Goal: Task Accomplishment & Management: Use online tool/utility

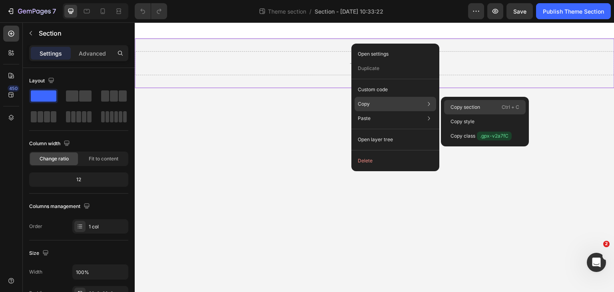
click at [460, 106] on p "Copy section" at bounding box center [465, 106] width 30 height 7
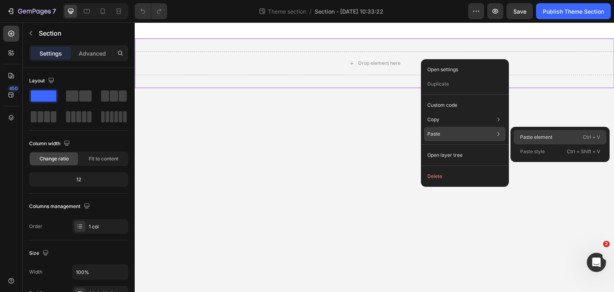
click at [553, 135] on div "Paste element Ctrl + V" at bounding box center [559, 137] width 93 height 14
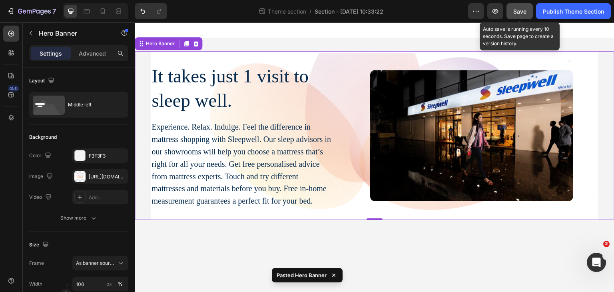
click at [517, 11] on span "Save" at bounding box center [519, 11] width 13 height 7
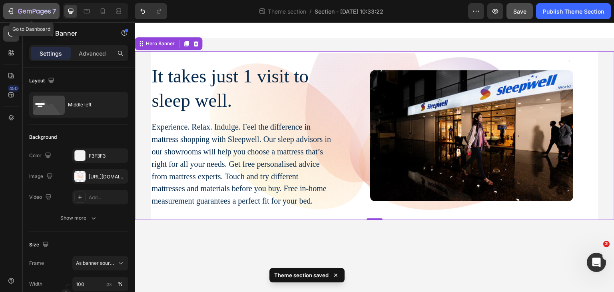
click at [9, 12] on icon "button" at bounding box center [11, 11] width 8 height 8
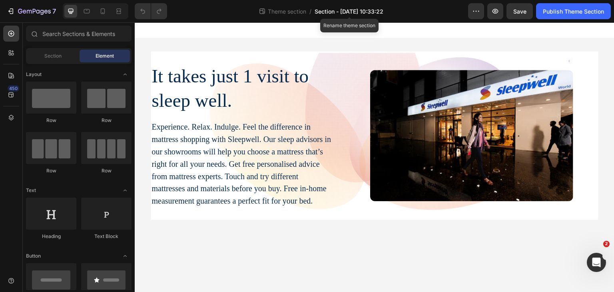
click at [342, 8] on span "Section - [DATE] 10:33:22" at bounding box center [348, 11] width 69 height 8
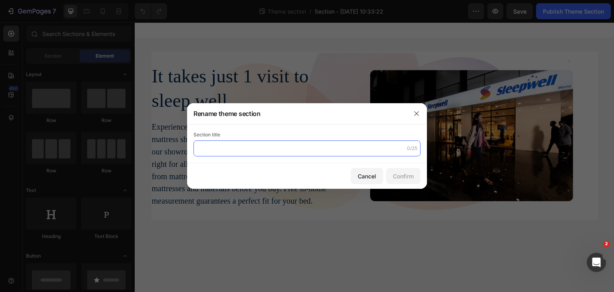
click at [206, 151] on input "text" at bounding box center [306, 148] width 227 height 16
type input "Store-Homepage Section"
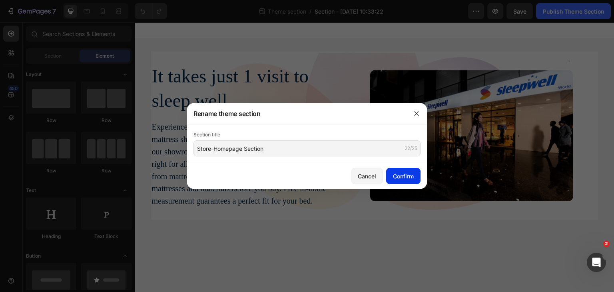
click at [409, 179] on div "Confirm" at bounding box center [403, 176] width 21 height 8
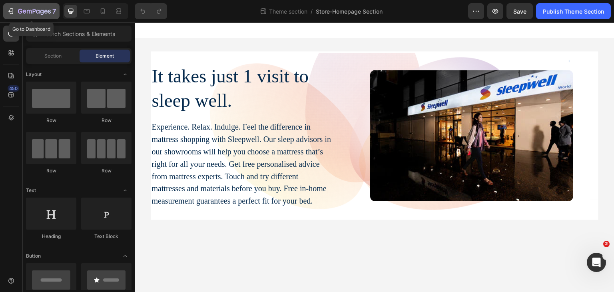
click at [11, 10] on icon "button" at bounding box center [11, 11] width 8 height 8
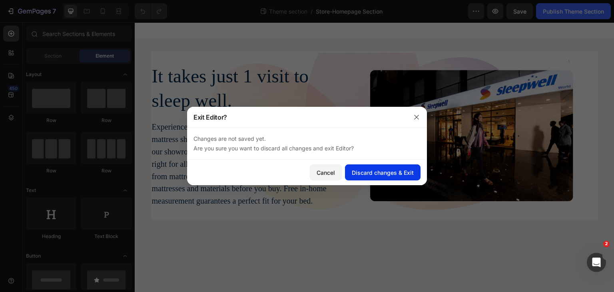
click at [352, 174] on button "Discard changes & Exit" at bounding box center [383, 172] width 76 height 16
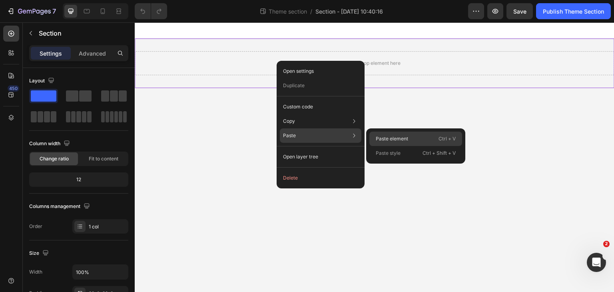
click at [393, 139] on p "Paste element" at bounding box center [392, 138] width 32 height 7
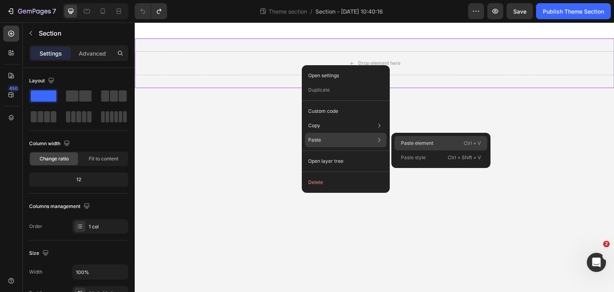
click at [413, 140] on p "Paste element" at bounding box center [417, 142] width 32 height 7
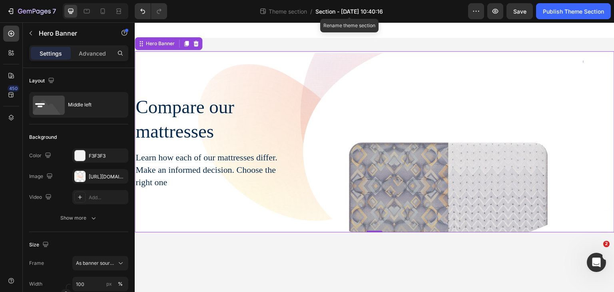
click at [334, 12] on span "Section - Sep 26 10:40:16" at bounding box center [349, 11] width 68 height 8
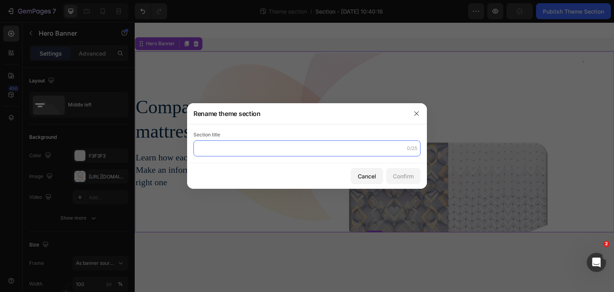
click at [215, 152] on input "text" at bounding box center [306, 148] width 227 height 16
type input "Compare- Hero Section"
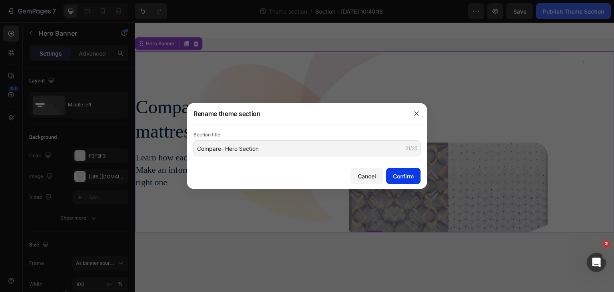
click at [398, 176] on div "Confirm" at bounding box center [403, 176] width 21 height 8
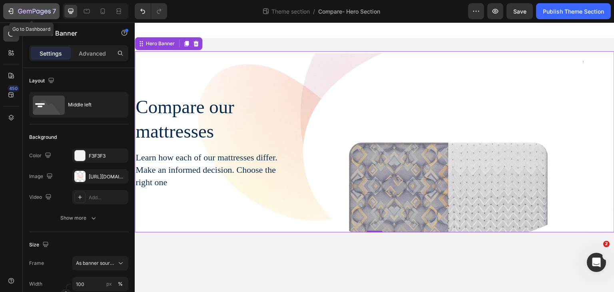
click at [11, 10] on icon "button" at bounding box center [11, 11] width 8 height 8
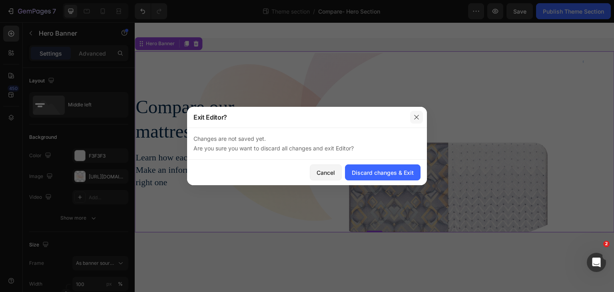
click at [414, 115] on icon "button" at bounding box center [416, 117] width 6 height 6
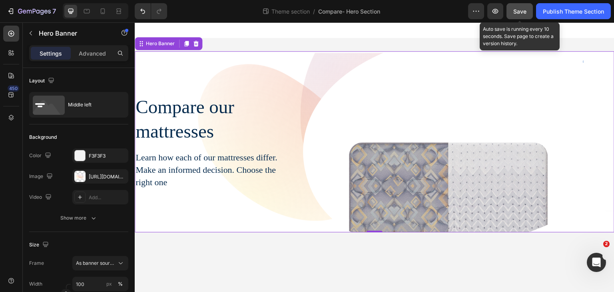
click at [513, 12] on span "Save" at bounding box center [519, 11] width 13 height 7
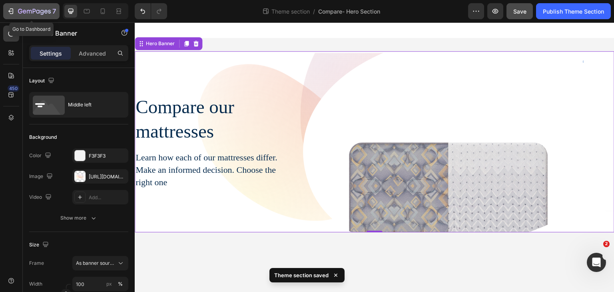
click at [11, 12] on icon "button" at bounding box center [11, 11] width 8 height 8
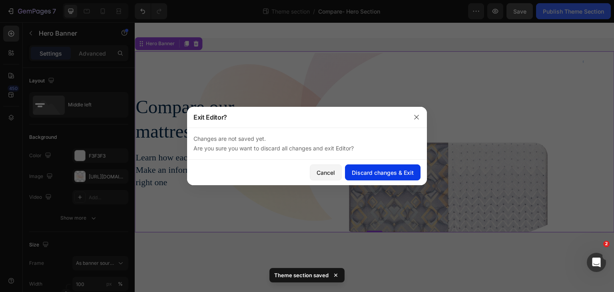
click at [374, 173] on div "Discard changes & Exit" at bounding box center [383, 172] width 62 height 8
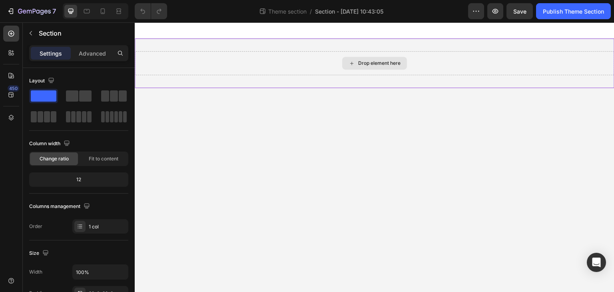
click at [223, 67] on div "Drop element here" at bounding box center [375, 63] width 480 height 24
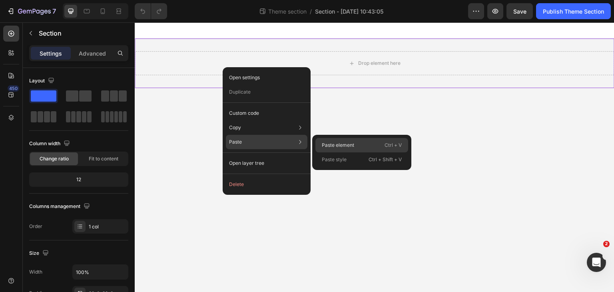
click at [332, 144] on p "Paste element" at bounding box center [338, 144] width 32 height 7
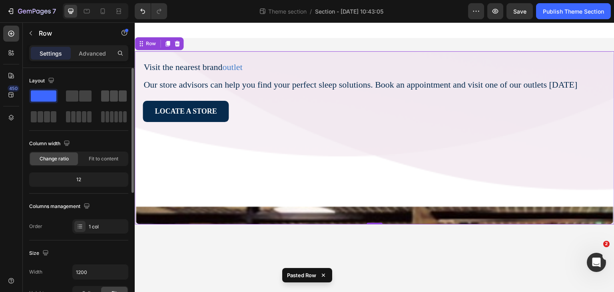
click at [113, 91] on span at bounding box center [114, 95] width 8 height 11
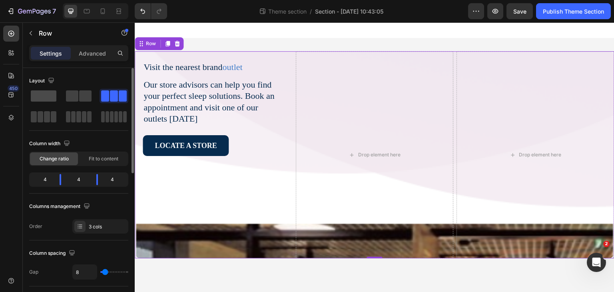
click at [44, 98] on span at bounding box center [44, 95] width 26 height 11
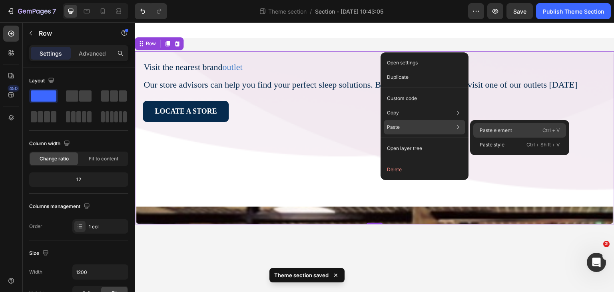
click at [509, 131] on p "Paste element" at bounding box center [496, 130] width 32 height 7
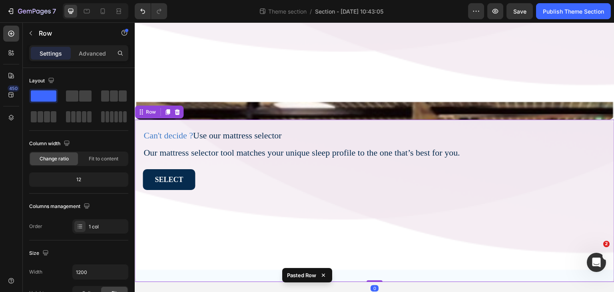
scroll to position [107, 0]
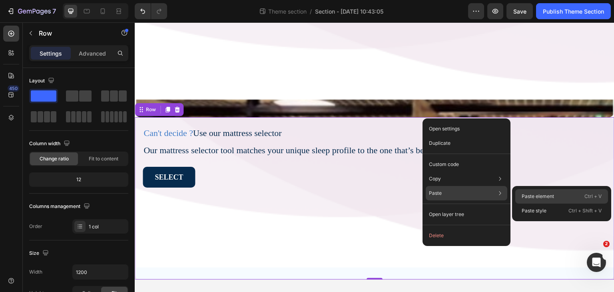
click at [545, 199] on p "Paste element" at bounding box center [537, 196] width 32 height 7
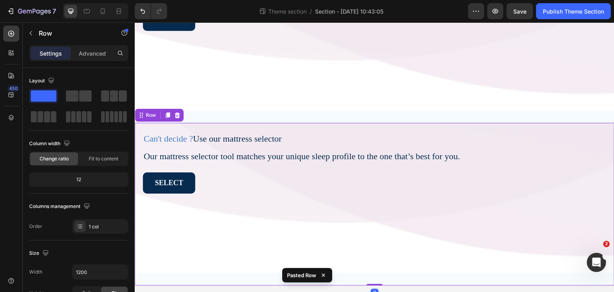
scroll to position [270, 0]
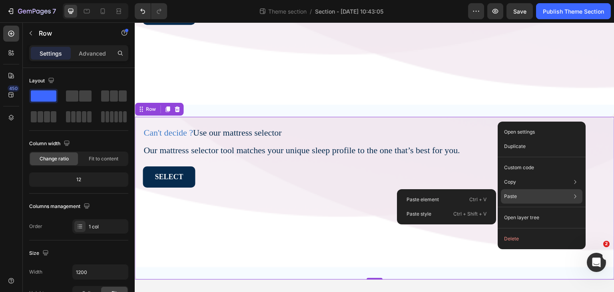
click at [516, 197] on p "Paste" at bounding box center [510, 196] width 13 height 7
click at [443, 195] on div "Paste element Ctrl + V" at bounding box center [446, 199] width 93 height 14
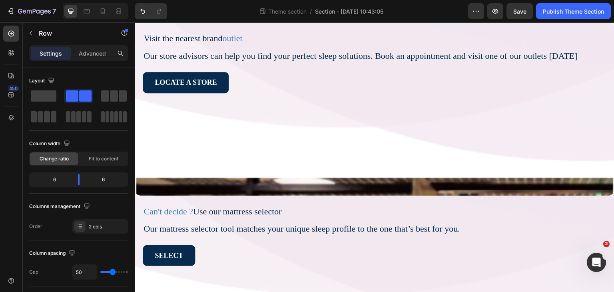
scroll to position [0, 0]
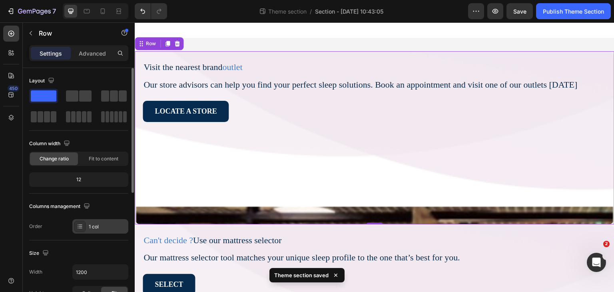
click at [80, 224] on icon at bounding box center [80, 226] width 6 height 6
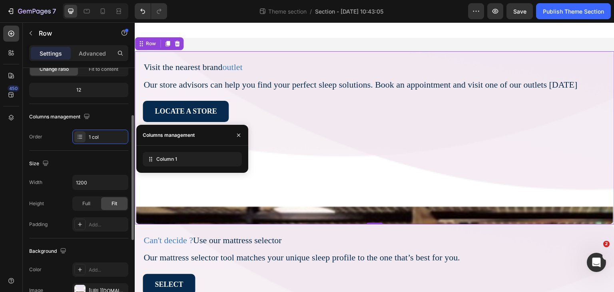
scroll to position [91, 0]
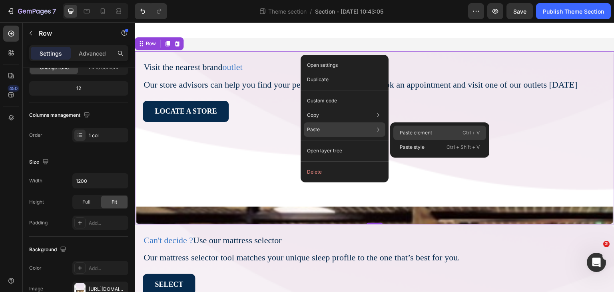
click at [414, 136] on p "Paste element" at bounding box center [416, 132] width 32 height 7
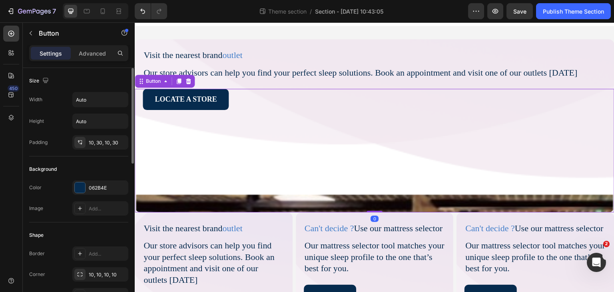
scroll to position [0, 0]
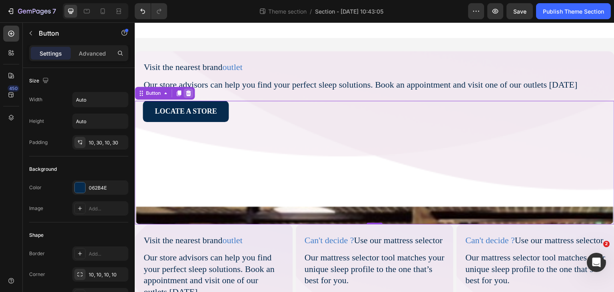
click at [189, 93] on icon at bounding box center [188, 93] width 5 height 6
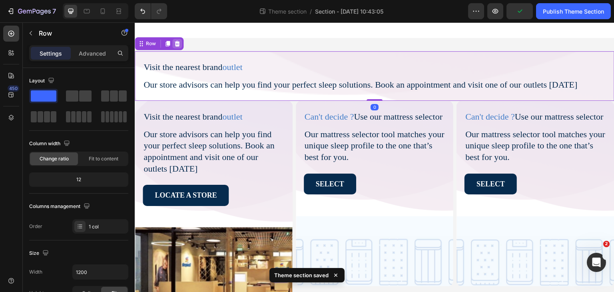
click at [176, 46] on icon at bounding box center [177, 44] width 5 height 6
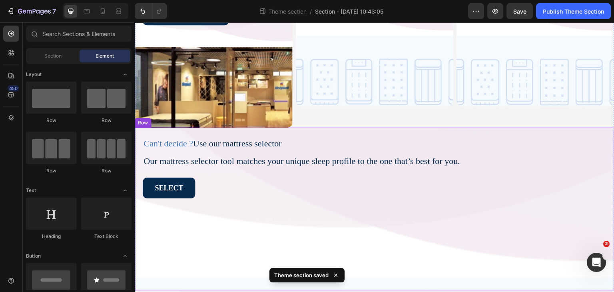
scroll to position [131, 0]
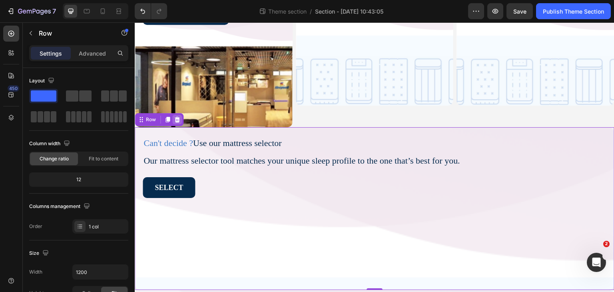
click at [177, 117] on icon at bounding box center [177, 120] width 5 height 6
click at [175, 120] on icon at bounding box center [177, 120] width 5 height 6
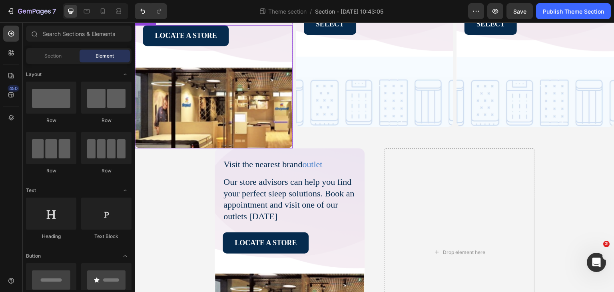
scroll to position [123, 0]
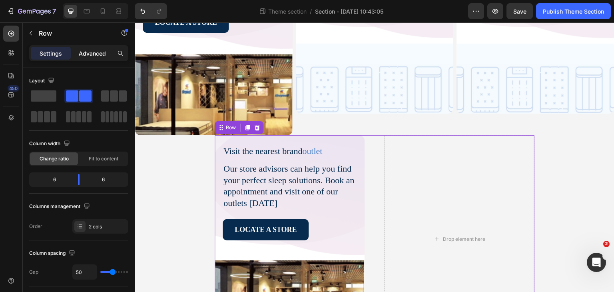
click at [88, 52] on p "Advanced" at bounding box center [92, 53] width 27 height 8
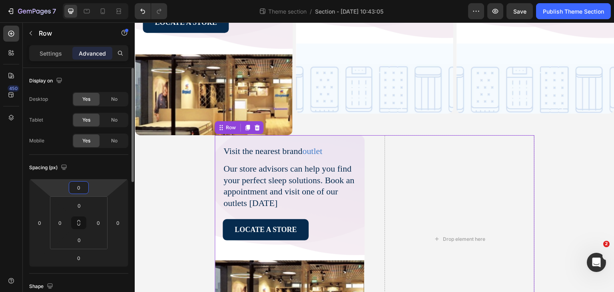
click at [79, 189] on input "0" at bounding box center [79, 187] width 16 height 12
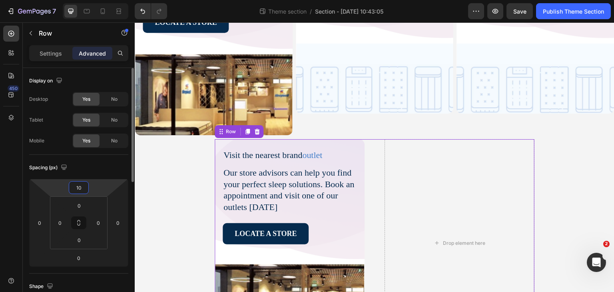
type input "1"
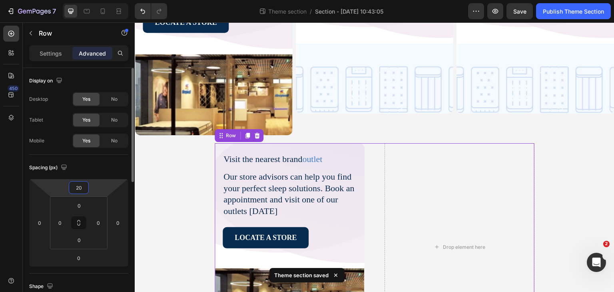
type input "2"
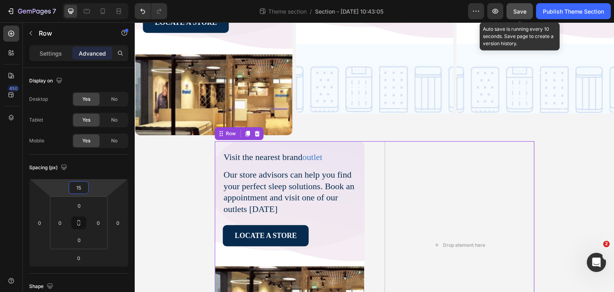
type input "15"
click at [522, 8] on span "Save" at bounding box center [519, 11] width 13 height 7
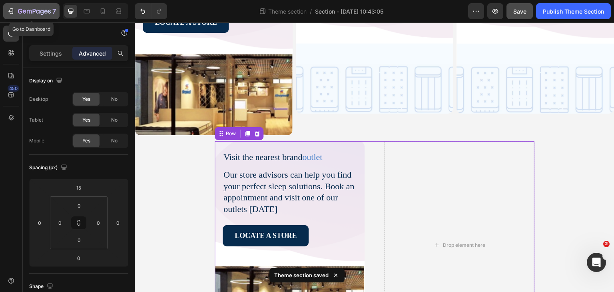
click at [9, 11] on icon "button" at bounding box center [10, 11] width 4 height 2
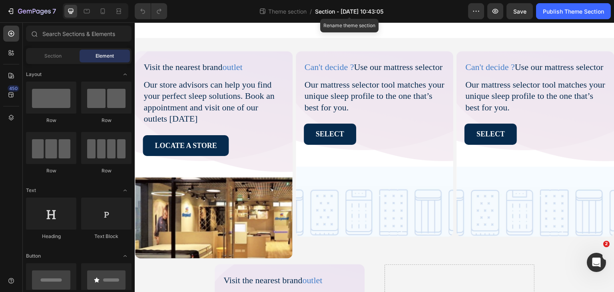
click at [342, 10] on span "Section - [DATE] 10:43:05" at bounding box center [349, 11] width 68 height 8
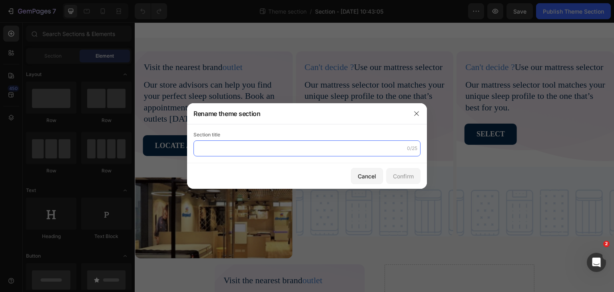
click at [219, 147] on input "text" at bounding box center [306, 148] width 227 height 16
type input "Compare - 3 section"
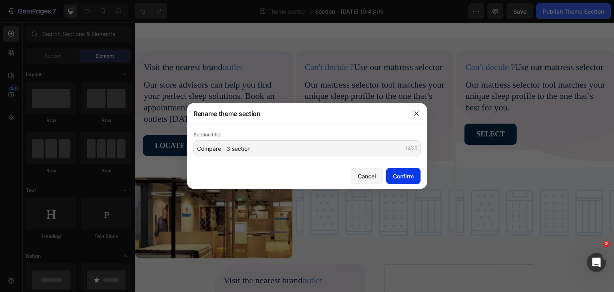
click at [398, 177] on div "Confirm" at bounding box center [403, 176] width 21 height 8
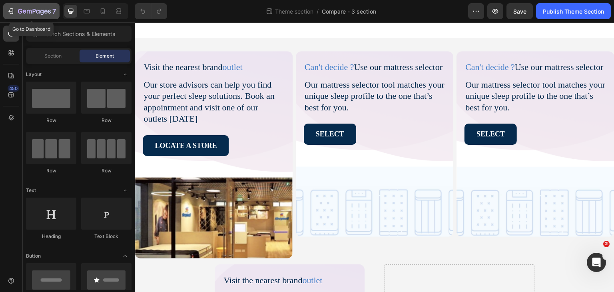
click at [11, 10] on icon "button" at bounding box center [11, 11] width 8 height 8
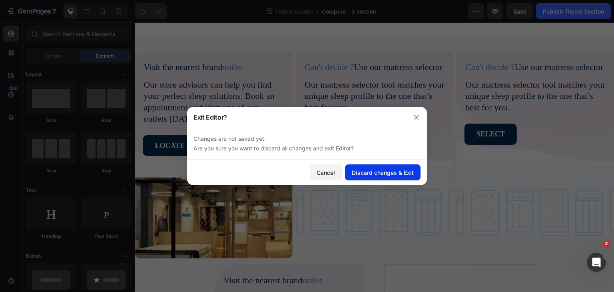
click at [380, 175] on div "Discard changes & Exit" at bounding box center [383, 172] width 62 height 8
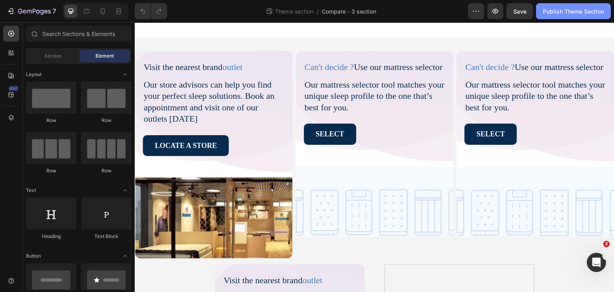
click at [559, 15] on div "Publish Theme Section" at bounding box center [573, 11] width 61 height 8
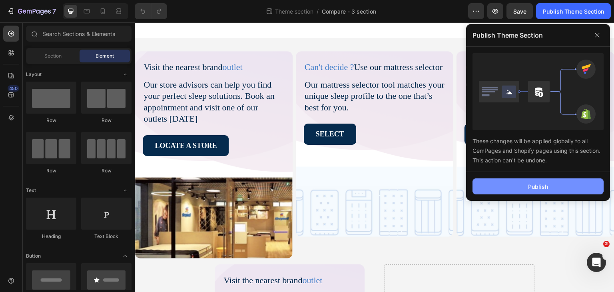
click at [534, 187] on div "Publish" at bounding box center [538, 186] width 20 height 8
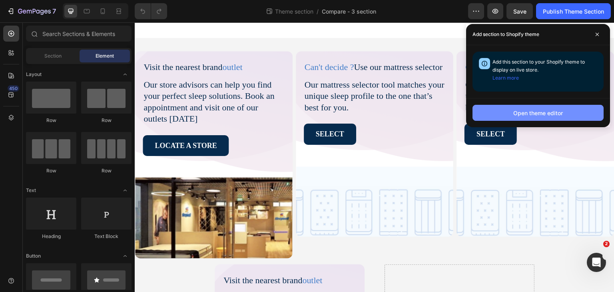
click at [520, 114] on div "Open theme editor" at bounding box center [538, 113] width 50 height 8
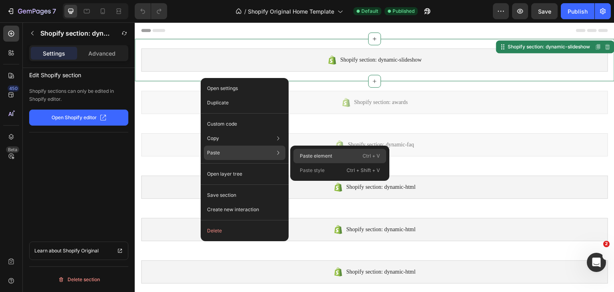
click at [320, 157] on p "Paste element" at bounding box center [316, 155] width 32 height 7
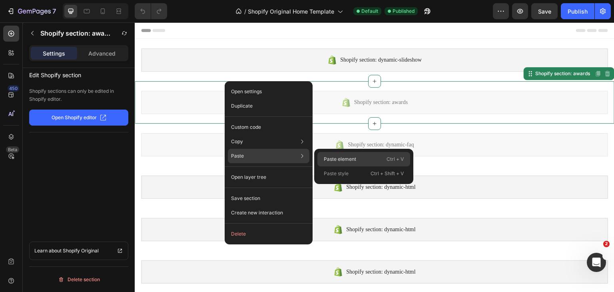
click at [338, 161] on p "Paste element" at bounding box center [340, 158] width 32 height 7
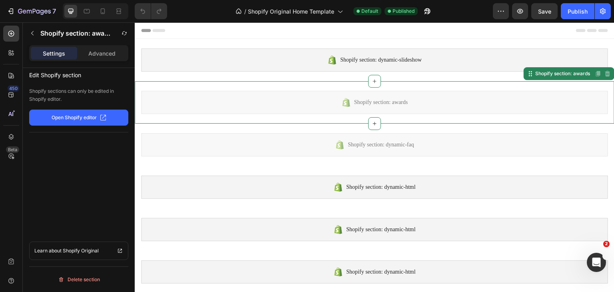
click at [86, 117] on p "Open Shopify editor" at bounding box center [74, 117] width 45 height 7
click at [497, 12] on icon "button" at bounding box center [501, 11] width 8 height 8
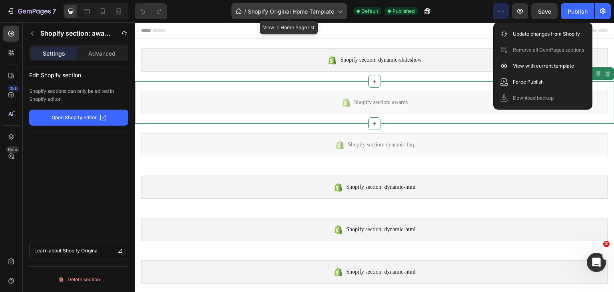
click at [337, 11] on icon at bounding box center [340, 11] width 8 height 8
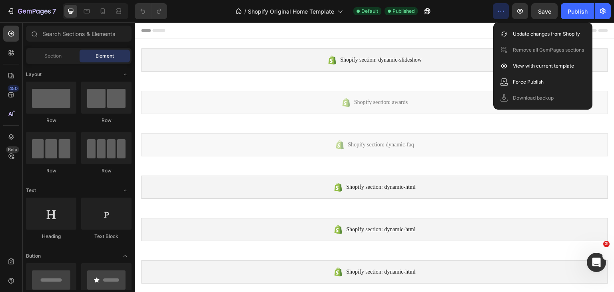
click at [406, 23] on div at bounding box center [374, 30] width 467 height 16
click at [523, 66] on p "View with current template" at bounding box center [543, 66] width 61 height 8
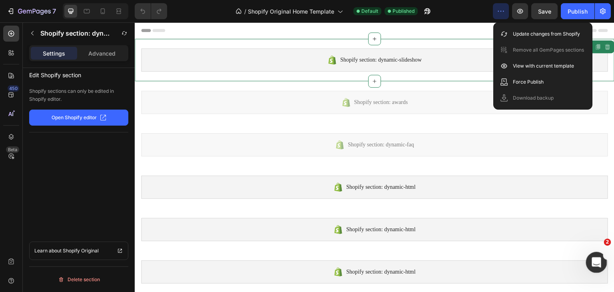
click at [589, 262] on icon "Open Intercom Messenger" at bounding box center [595, 261] width 13 height 13
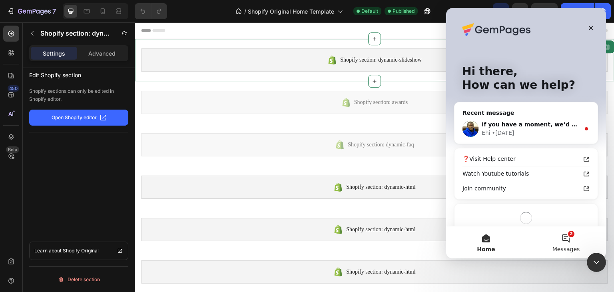
click at [567, 237] on button "2 Messages" at bounding box center [566, 242] width 80 height 32
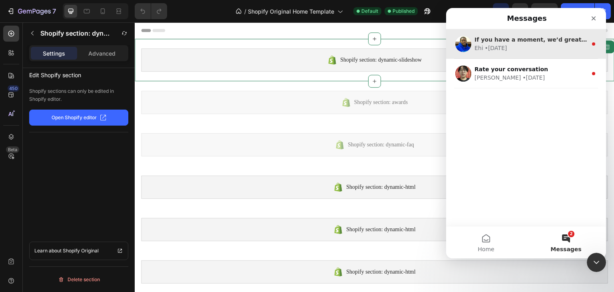
click at [531, 50] on div "Ehi • [DATE]" at bounding box center [530, 48] width 113 height 8
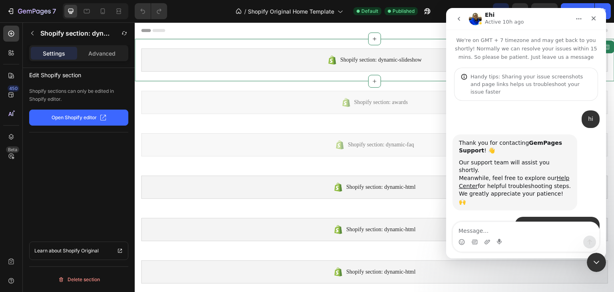
scroll to position [72, 0]
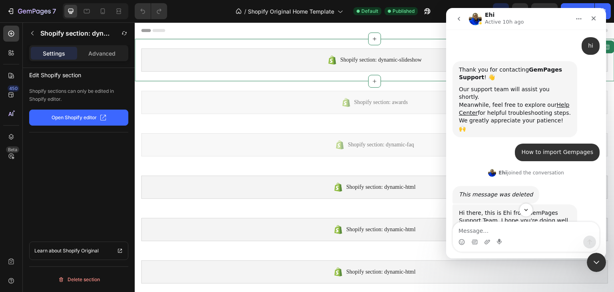
click at [460, 17] on icon "go back" at bounding box center [459, 19] width 6 height 6
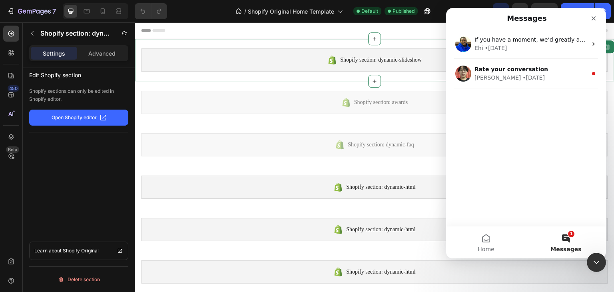
scroll to position [0, 0]
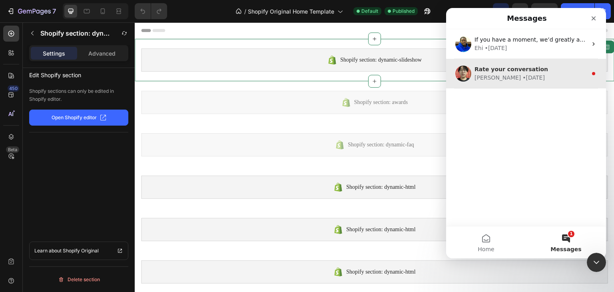
click at [486, 82] on div "[PERSON_NAME]" at bounding box center [497, 78] width 46 height 8
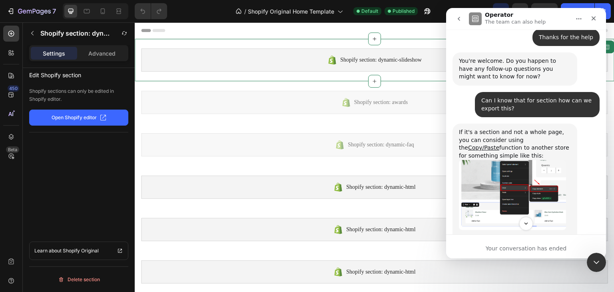
scroll to position [1158, 0]
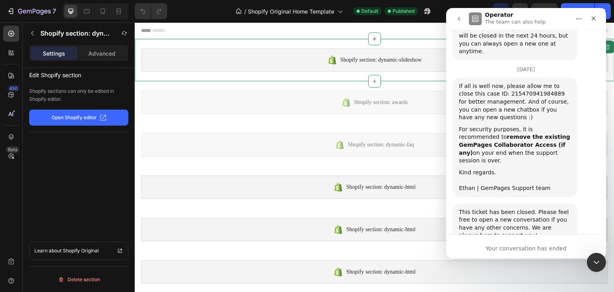
click at [471, 246] on div "Your conversation has ended" at bounding box center [526, 248] width 160 height 8
click at [456, 20] on icon "go back" at bounding box center [459, 19] width 6 height 6
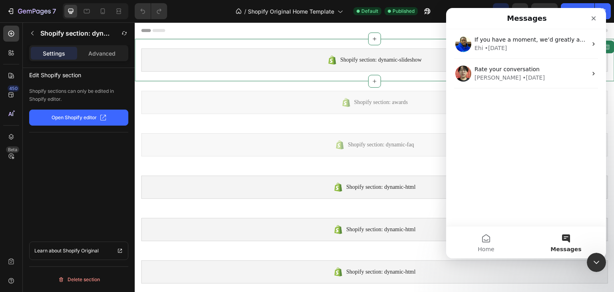
click at [567, 246] on span "Messages" at bounding box center [565, 249] width 31 height 6
click at [492, 244] on button "Home" at bounding box center [486, 242] width 80 height 32
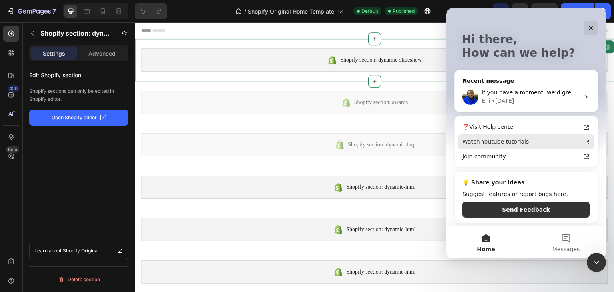
scroll to position [33, 0]
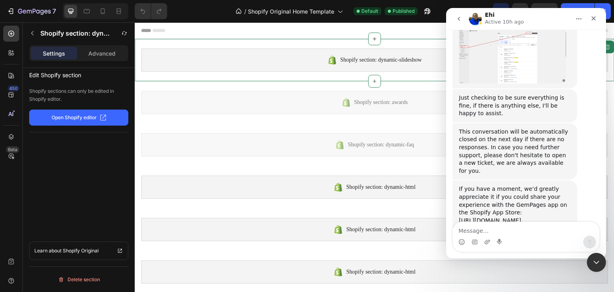
scroll to position [507, 0]
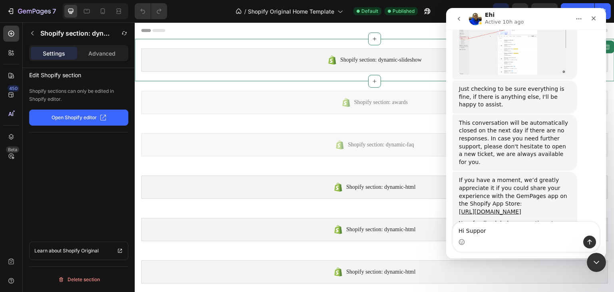
type textarea "Hi Support"
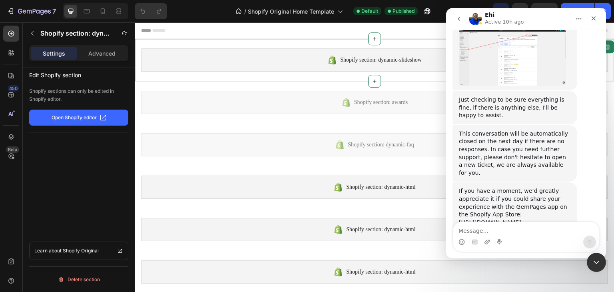
scroll to position [553, 0]
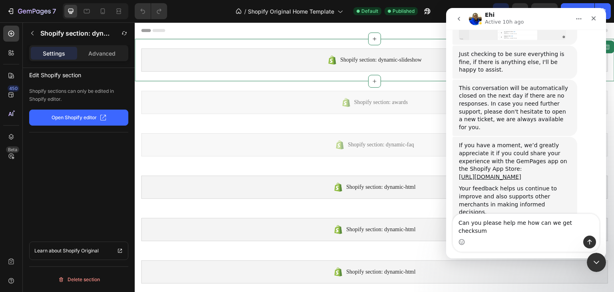
type textarea "Can you please help me how can we get checksum"
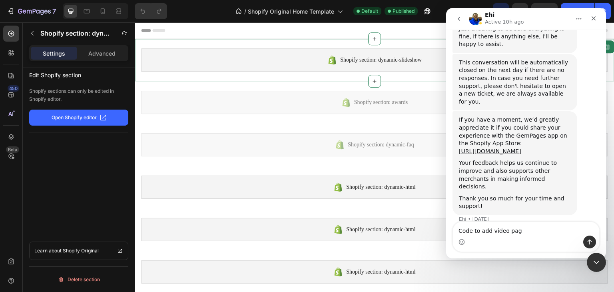
type textarea "Code to add video page"
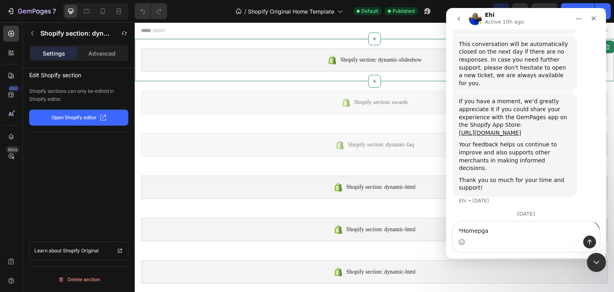
type textarea "*Homepgae"
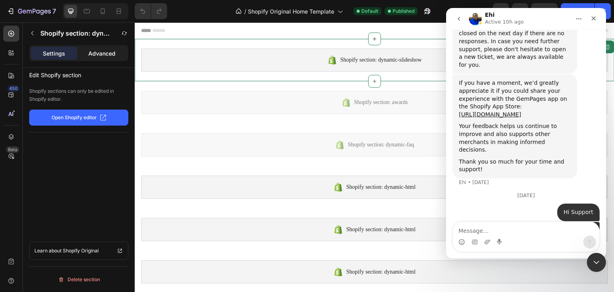
click at [96, 52] on p "Advanced" at bounding box center [101, 53] width 27 height 8
click at [76, 118] on p "Open Shopify editor" at bounding box center [74, 117] width 45 height 7
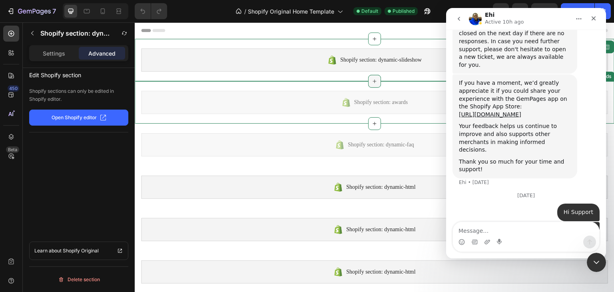
click at [371, 83] on icon at bounding box center [374, 81] width 6 height 6
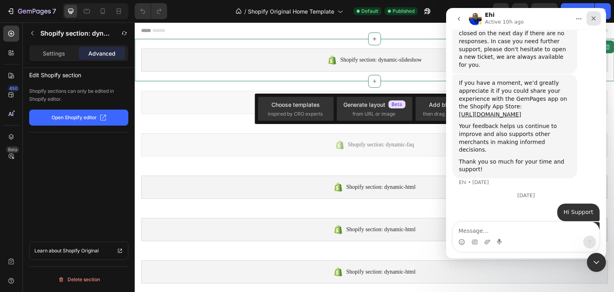
click at [594, 20] on icon "Close" at bounding box center [593, 18] width 4 height 4
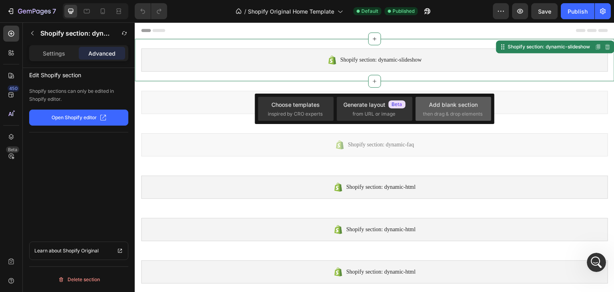
click at [446, 110] on span "then drag & drop elements" at bounding box center [453, 113] width 60 height 7
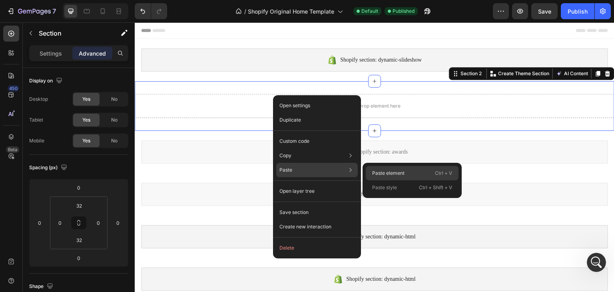
click at [396, 172] on p "Paste element" at bounding box center [388, 172] width 32 height 7
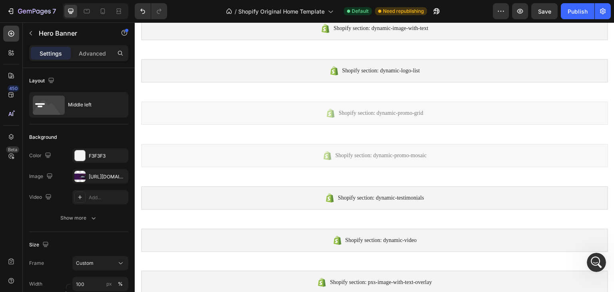
scroll to position [609, 0]
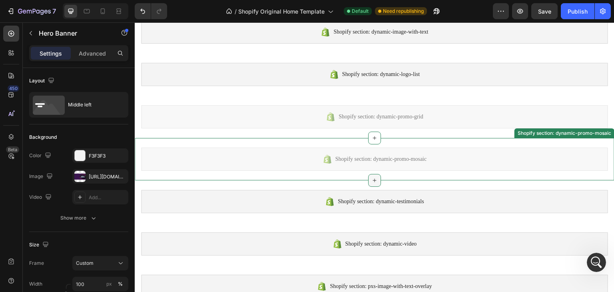
click at [371, 181] on icon at bounding box center [374, 180] width 6 height 6
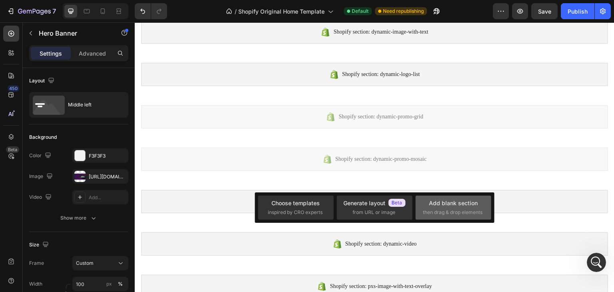
click at [441, 203] on div "Add blank section" at bounding box center [453, 203] width 49 height 8
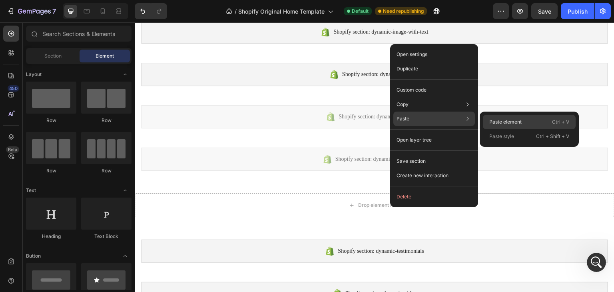
click at [503, 122] on p "Paste element" at bounding box center [505, 121] width 32 height 7
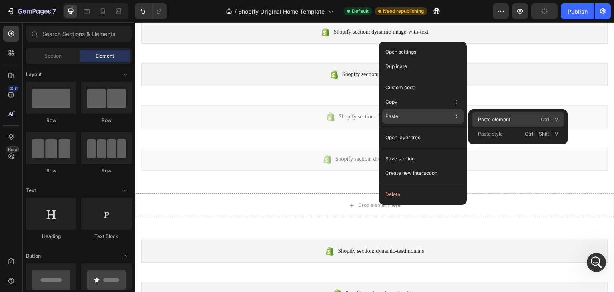
click at [496, 120] on p "Paste element" at bounding box center [494, 119] width 32 height 7
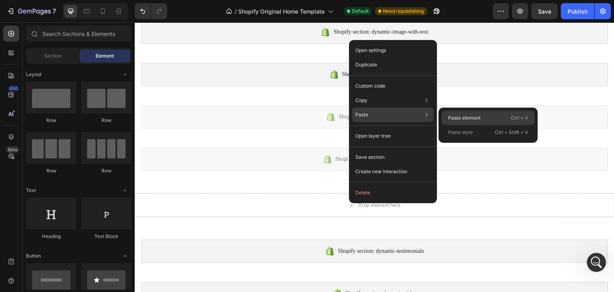
click at [463, 115] on p "Paste element" at bounding box center [464, 117] width 32 height 7
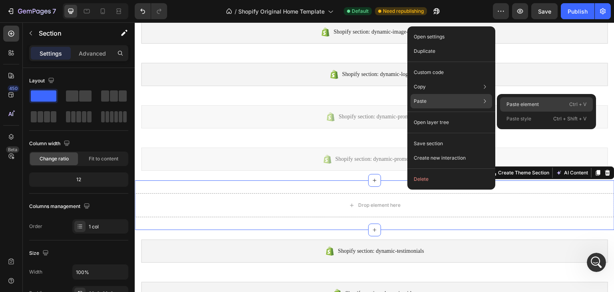
click at [518, 101] on p "Paste element" at bounding box center [522, 104] width 32 height 7
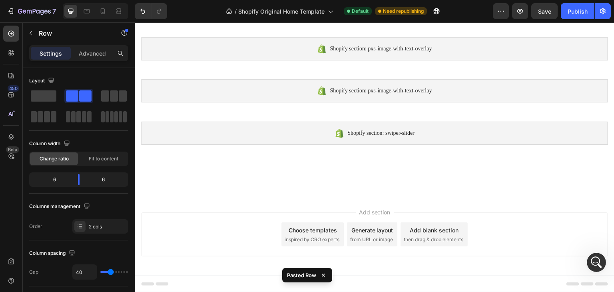
scroll to position [909, 0]
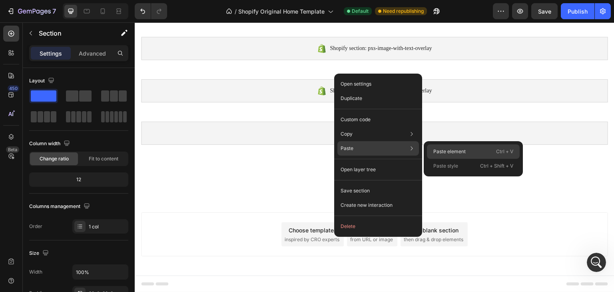
click at [439, 150] on p "Paste element" at bounding box center [449, 151] width 32 height 7
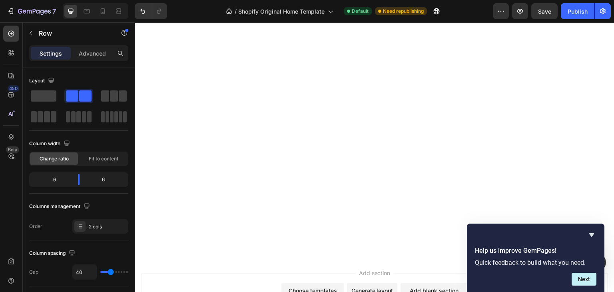
scroll to position [615, 0]
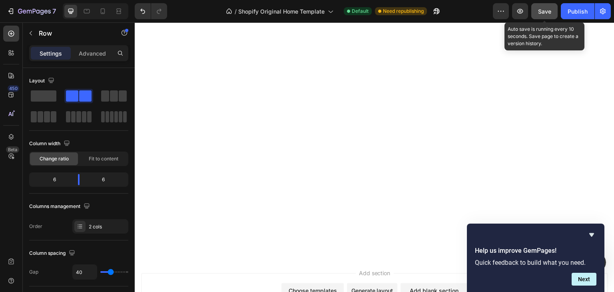
click at [543, 14] on span "Save" at bounding box center [544, 11] width 13 height 7
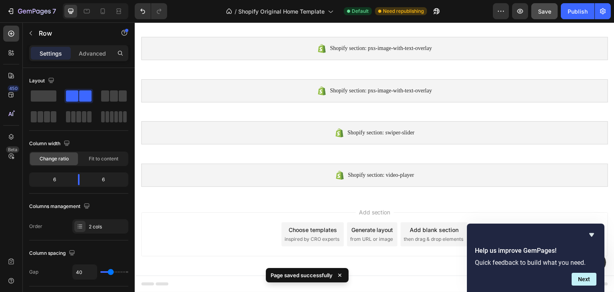
scroll to position [1090, 0]
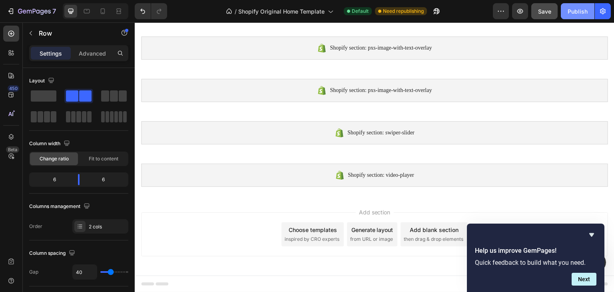
click at [581, 13] on div "Publish" at bounding box center [577, 11] width 20 height 8
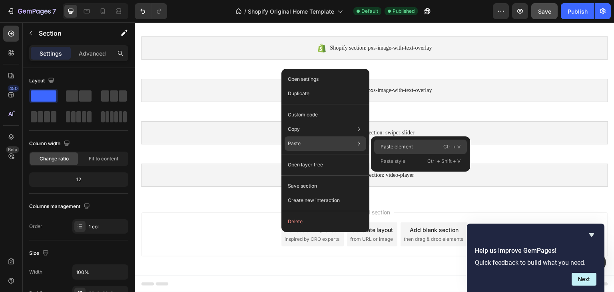
click at [403, 147] on p "Paste element" at bounding box center [396, 146] width 32 height 7
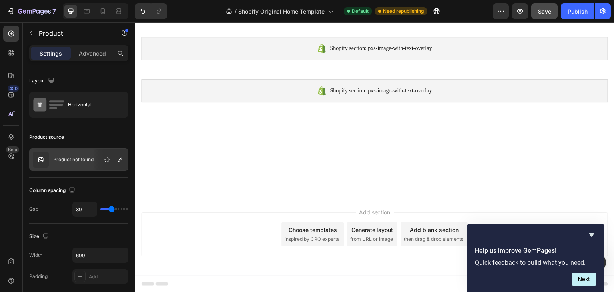
scroll to position [1252, 0]
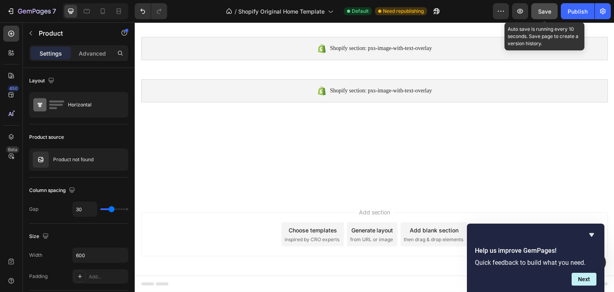
click at [547, 13] on span "Save" at bounding box center [544, 11] width 13 height 7
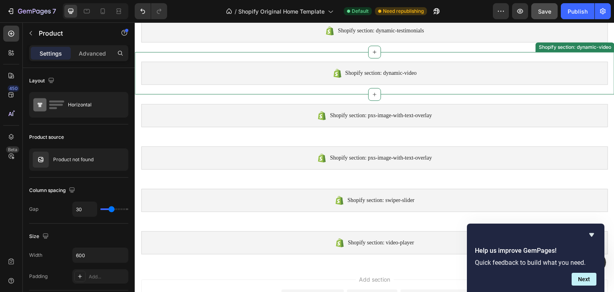
scroll to position [1472, 0]
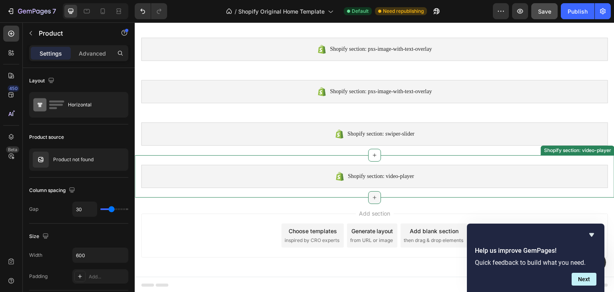
click at [371, 195] on icon at bounding box center [374, 197] width 6 height 6
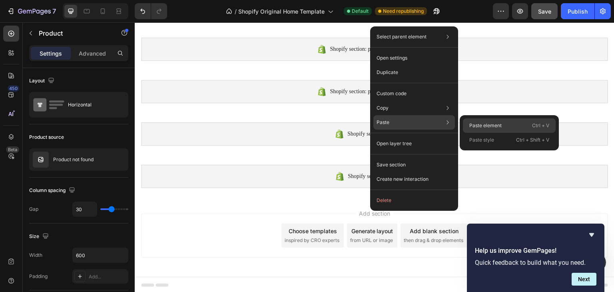
click at [490, 122] on p "Paste element" at bounding box center [485, 125] width 32 height 7
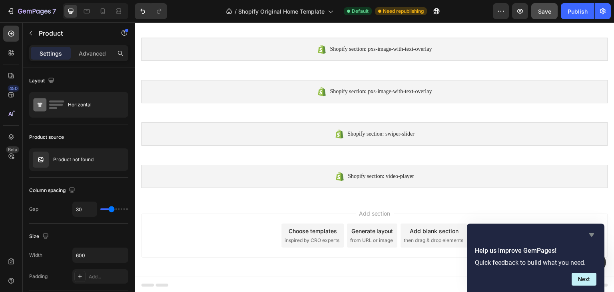
click at [591, 234] on icon "Hide survey" at bounding box center [591, 235] width 5 height 4
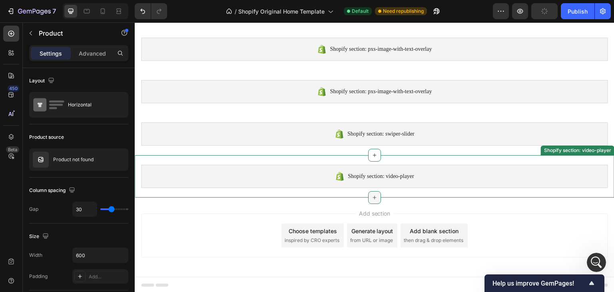
click at [372, 196] on icon at bounding box center [374, 197] width 6 height 6
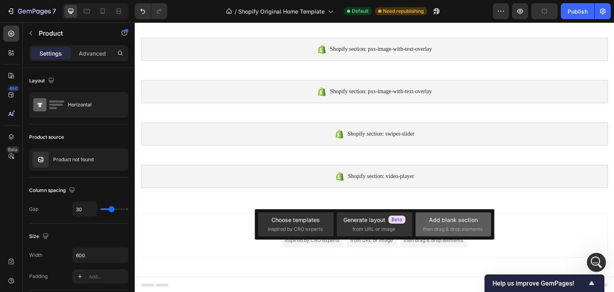
click at [467, 225] on span "then drag & drop elements" at bounding box center [453, 228] width 60 height 7
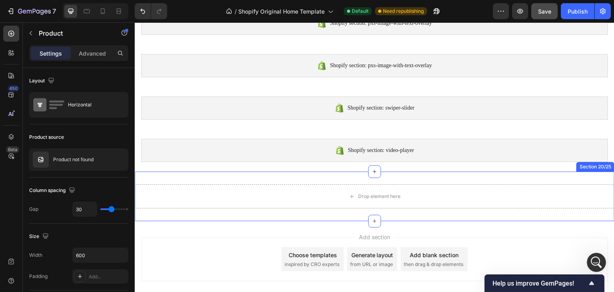
scroll to position [1522, 0]
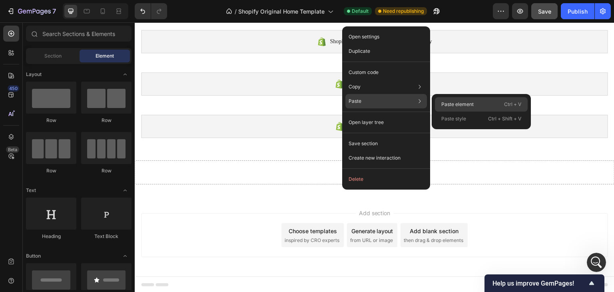
click at [451, 102] on p "Paste element" at bounding box center [457, 104] width 32 height 7
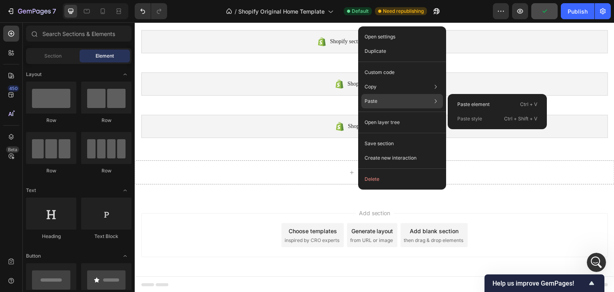
click at [400, 105] on div "Paste Paste element Ctrl + V Paste style Ctrl + Shift + V" at bounding box center [402, 101] width 82 height 14
click at [470, 101] on p "Paste element" at bounding box center [473, 104] width 32 height 7
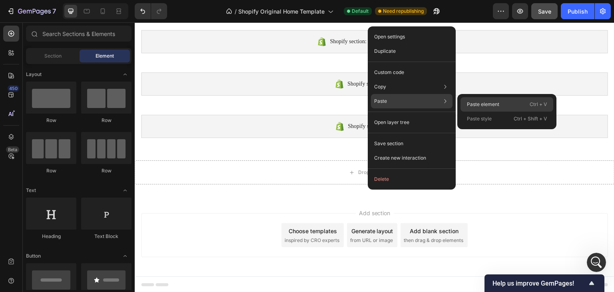
click at [474, 103] on p "Paste element" at bounding box center [483, 104] width 32 height 7
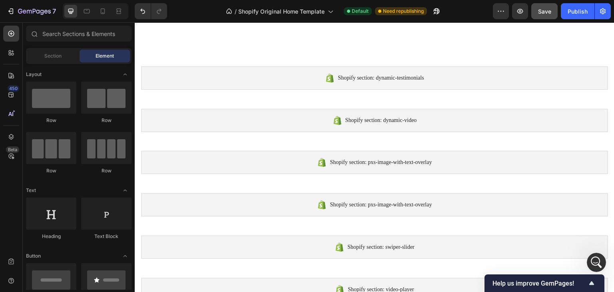
scroll to position [1359, 0]
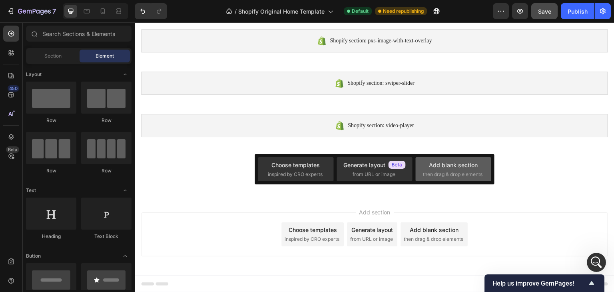
click at [460, 171] on span "then drag & drop elements" at bounding box center [453, 174] width 60 height 7
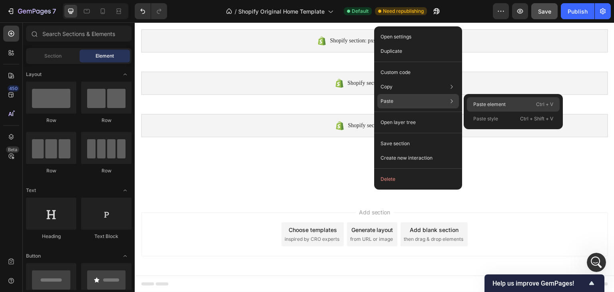
click at [478, 103] on p "Paste element" at bounding box center [489, 104] width 32 height 7
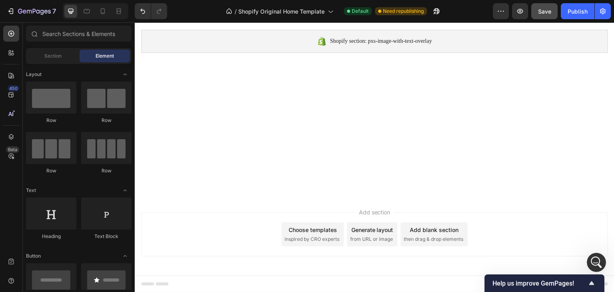
scroll to position [1338, 0]
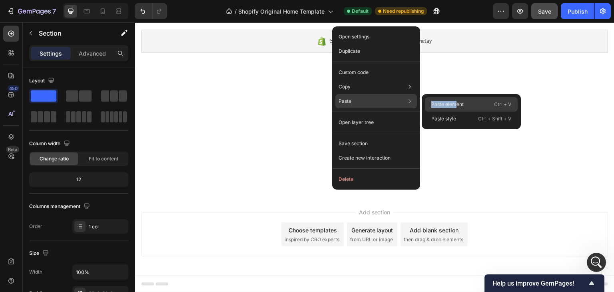
drag, startPoint x: 381, startPoint y: 100, endPoint x: 456, endPoint y: 102, distance: 74.8
click at [417, 102] on div "Paste Paste element Ctrl + V Paste style Ctrl + Shift + V" at bounding box center [376, 101] width 82 height 14
click at [456, 102] on p "Paste element" at bounding box center [447, 104] width 32 height 7
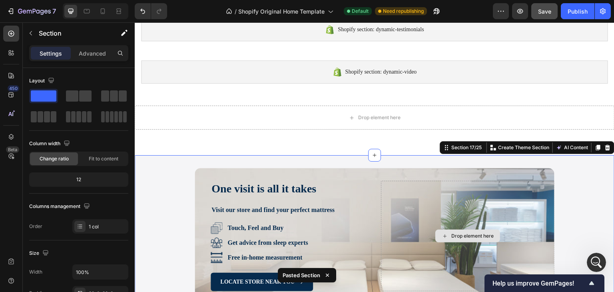
scroll to position [1400, 0]
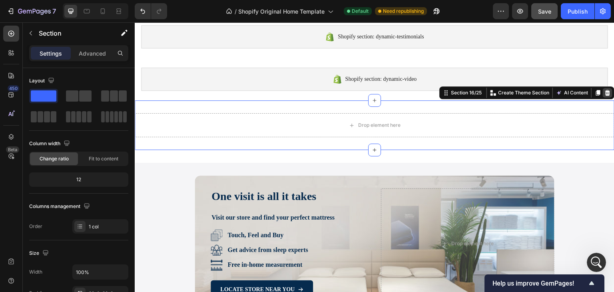
click at [604, 94] on icon at bounding box center [607, 93] width 6 height 6
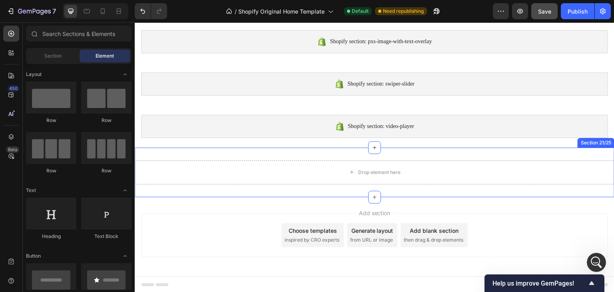
scroll to position [1737, 0]
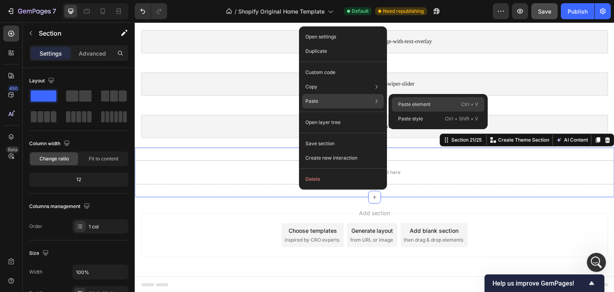
click at [407, 102] on p "Paste element" at bounding box center [414, 104] width 32 height 7
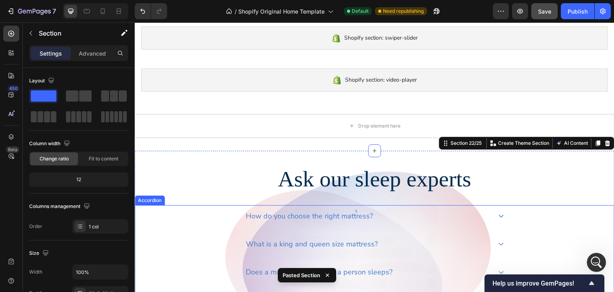
scroll to position [1768, 0]
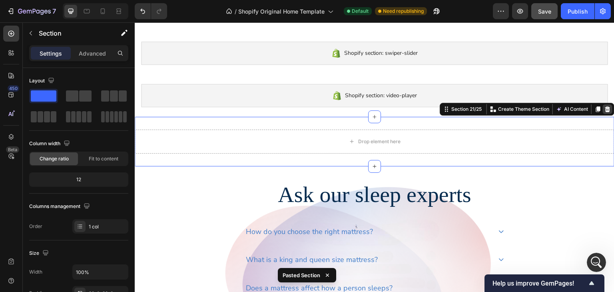
click at [605, 108] on icon at bounding box center [607, 109] width 5 height 6
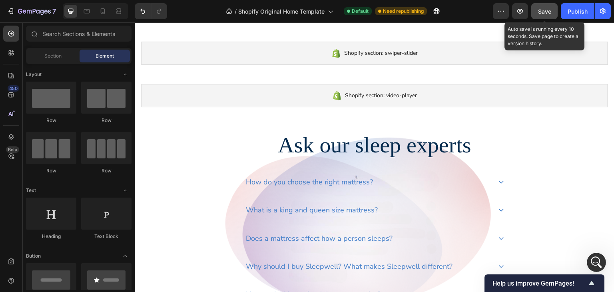
click at [545, 11] on span "Save" at bounding box center [544, 11] width 13 height 7
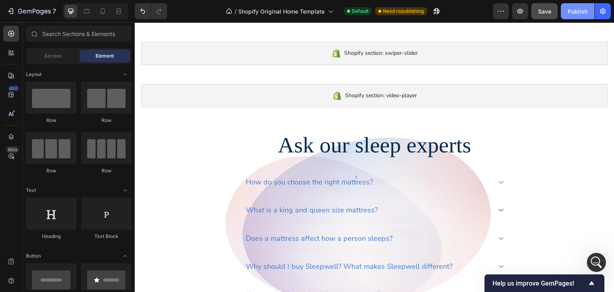
click at [578, 8] on div "Publish" at bounding box center [577, 11] width 20 height 8
click at [521, 14] on icon "button" at bounding box center [520, 11] width 8 height 8
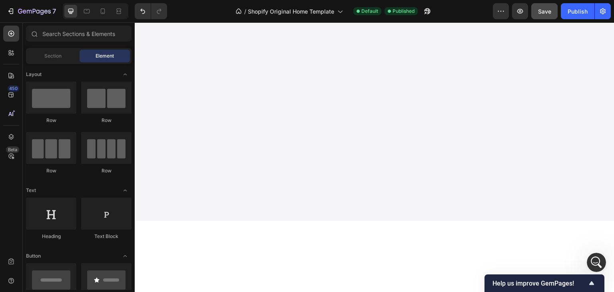
scroll to position [1193, 0]
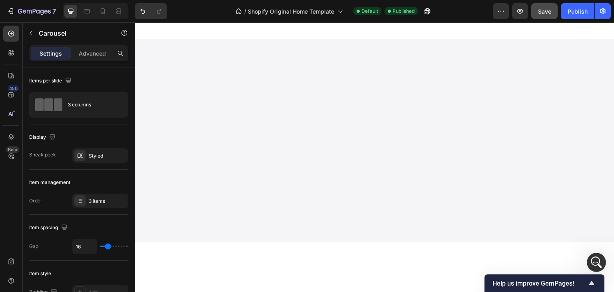
scroll to position [1166, 0]
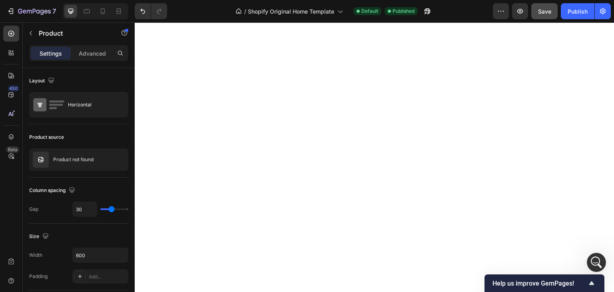
scroll to position [1079, 0]
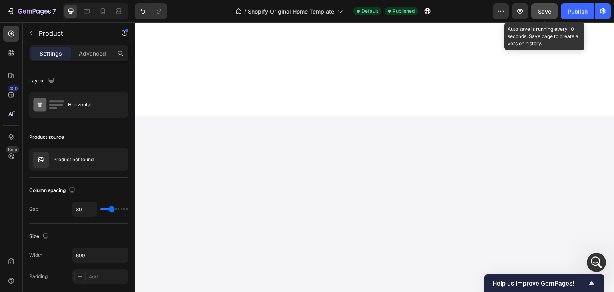
click at [546, 13] on span "Save" at bounding box center [544, 11] width 13 height 7
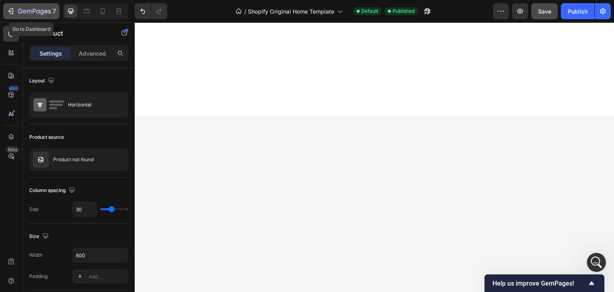
click at [11, 10] on icon "button" at bounding box center [11, 11] width 8 height 8
